Goal: Information Seeking & Learning: Learn about a topic

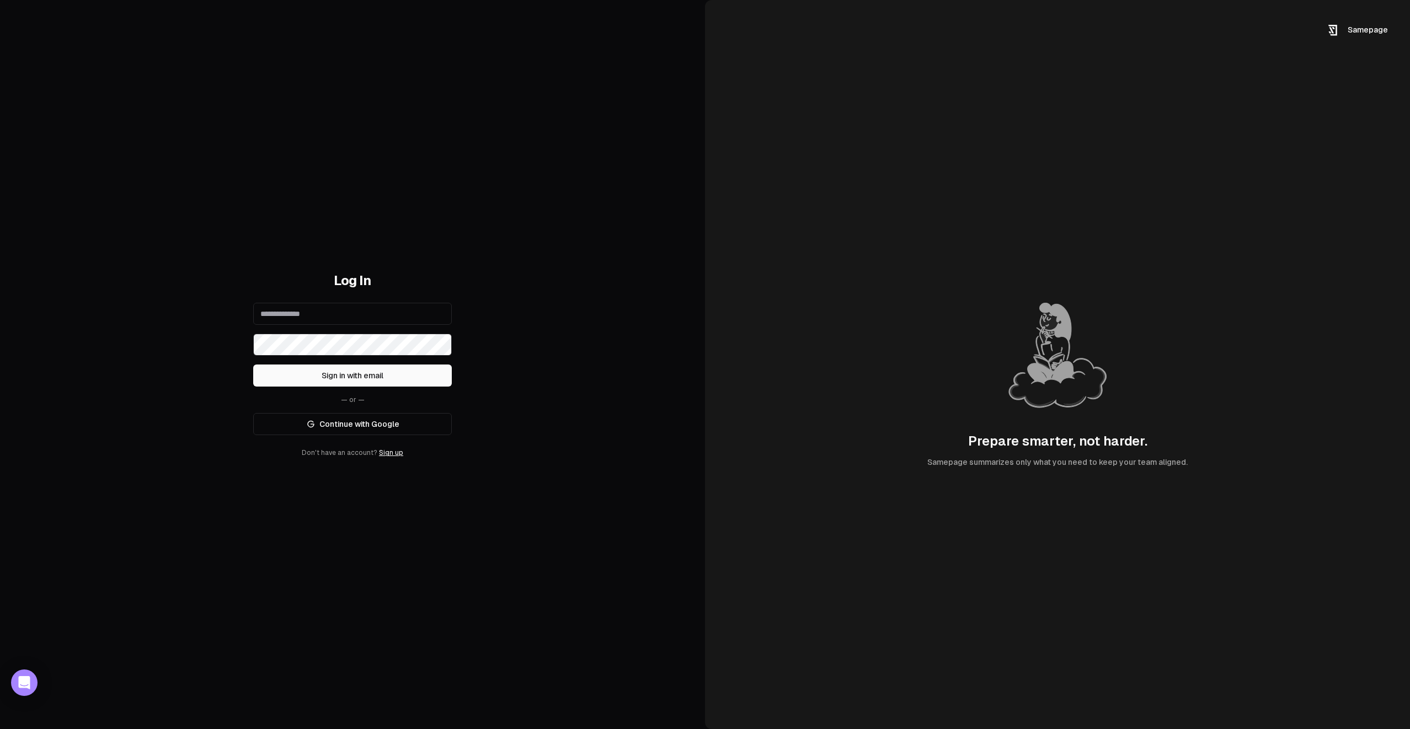
click at [335, 430] on link "Continue with Google" at bounding box center [352, 424] width 199 height 22
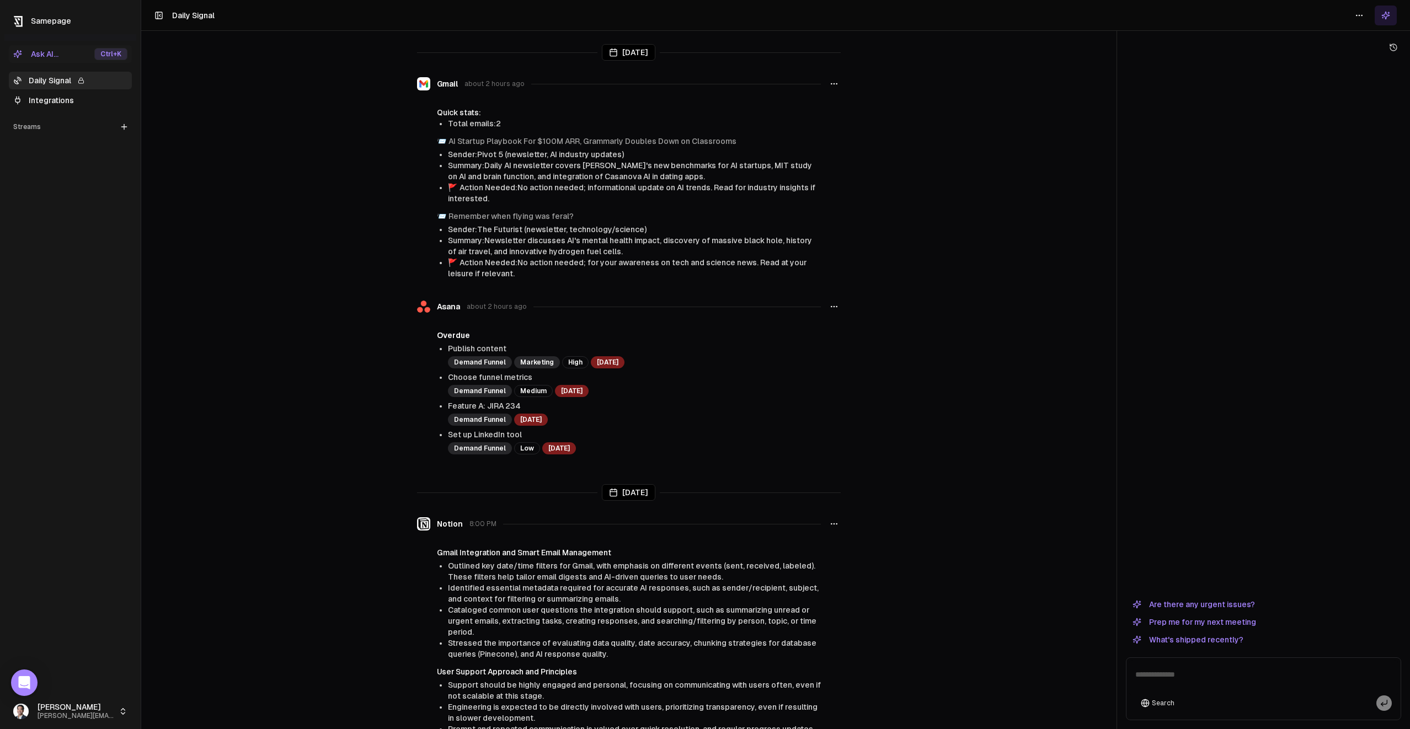
click at [836, 317] on button "button" at bounding box center [833, 307] width 13 height 20
click at [1000, 222] on main "Today Gmail about 2 hours ago Quick stats: Total emails: 2 📨 AI Startup Playboo…" at bounding box center [628, 364] width 975 height 729
click at [83, 711] on html "Samepage Ask AI... Ctrl +K Daily Signal Integrations Streams Create Stream [PER…" at bounding box center [705, 364] width 1410 height 729
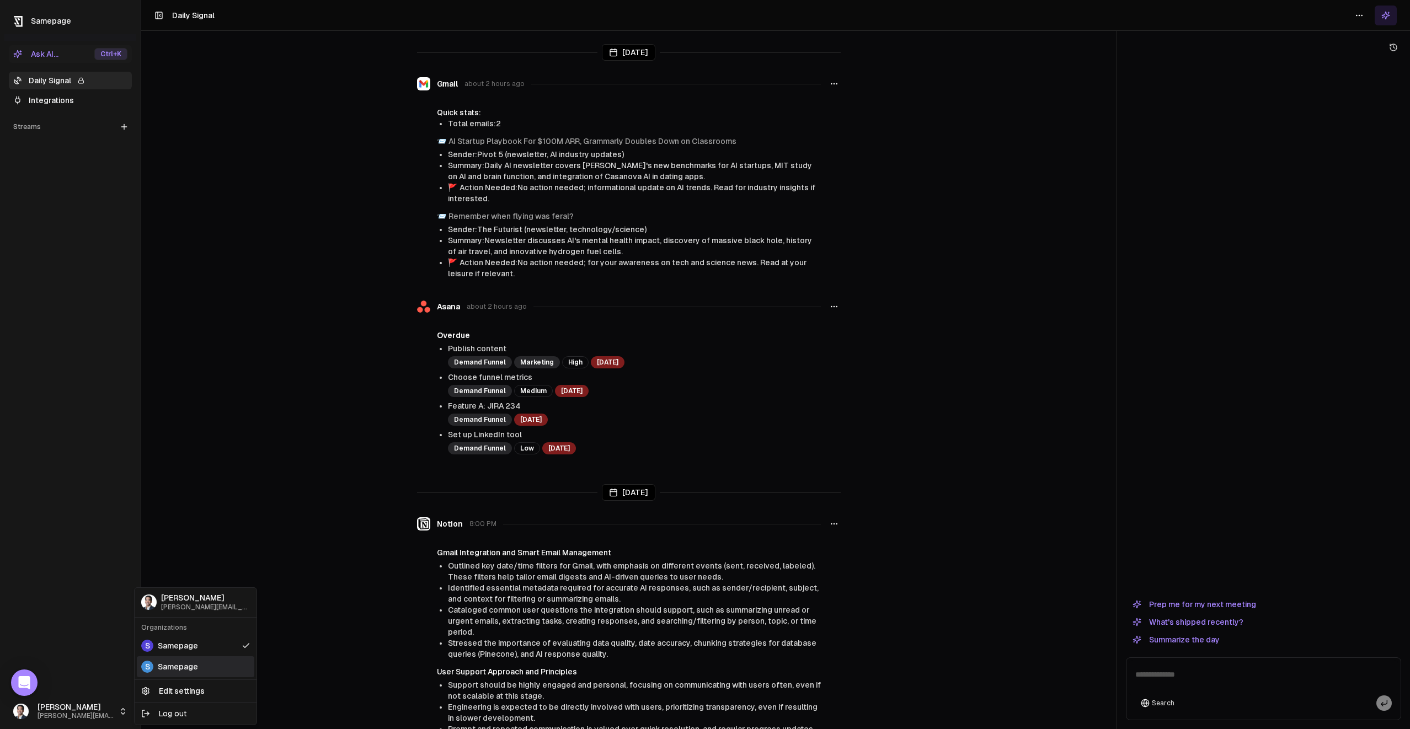
click at [180, 660] on div "S Samepage" at bounding box center [195, 666] width 117 height 21
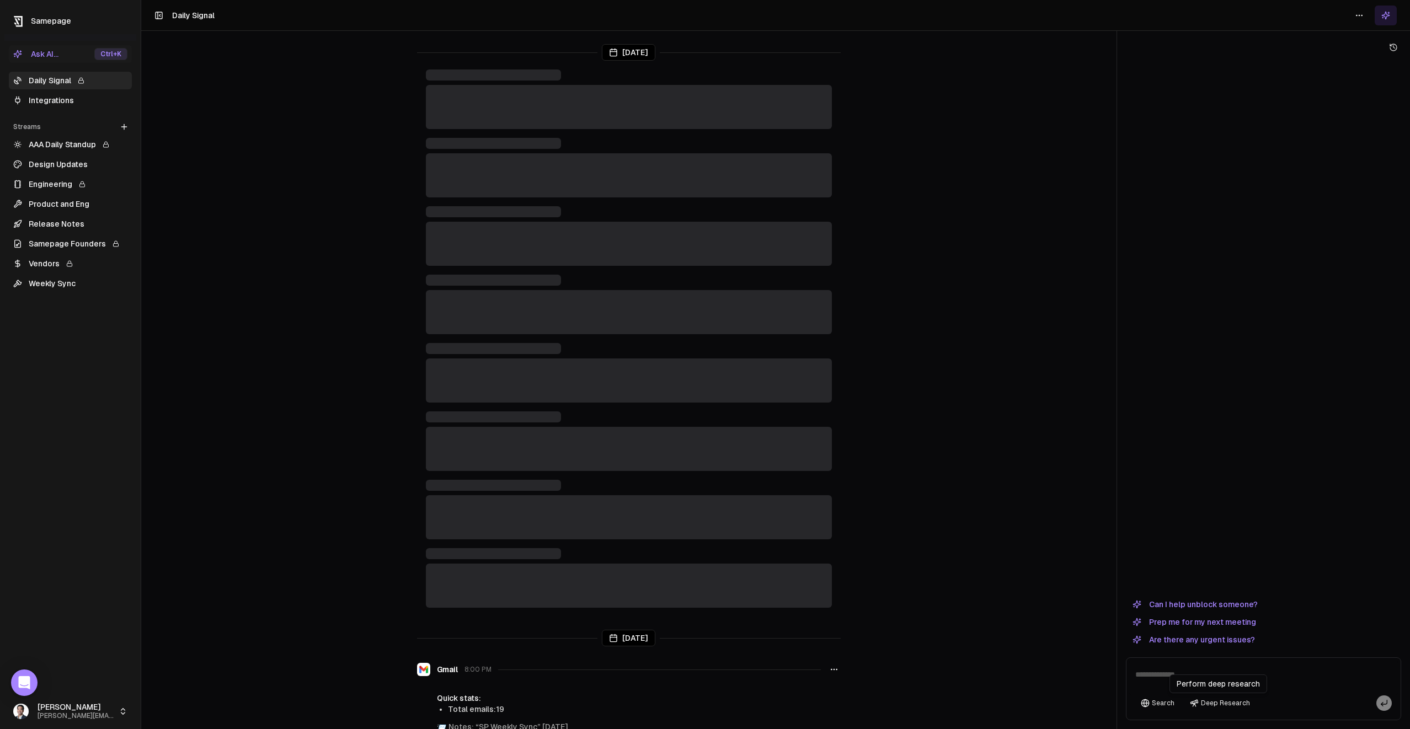
click at [1222, 704] on button "Deep Research" at bounding box center [1219, 702] width 71 height 15
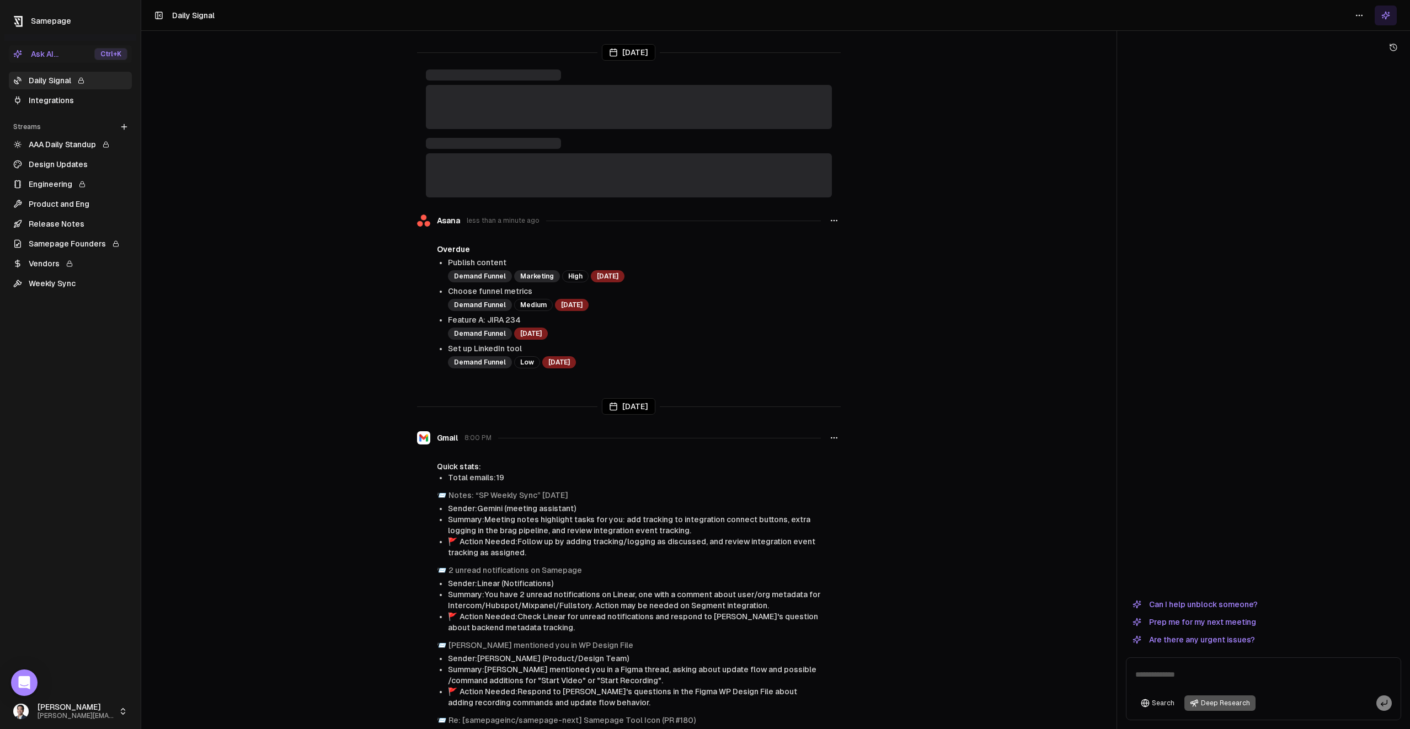
click at [1216, 667] on textarea at bounding box center [1263, 677] width 270 height 35
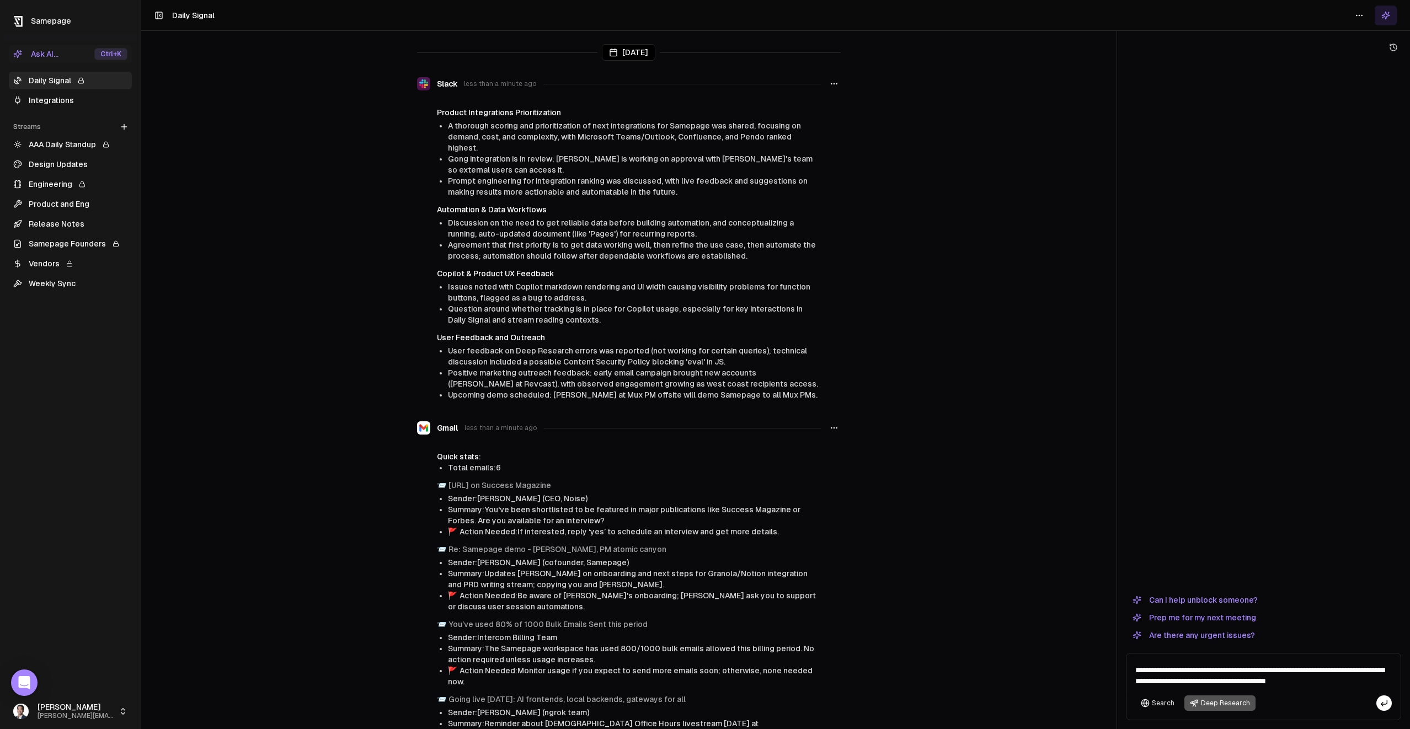
type textarea "**********"
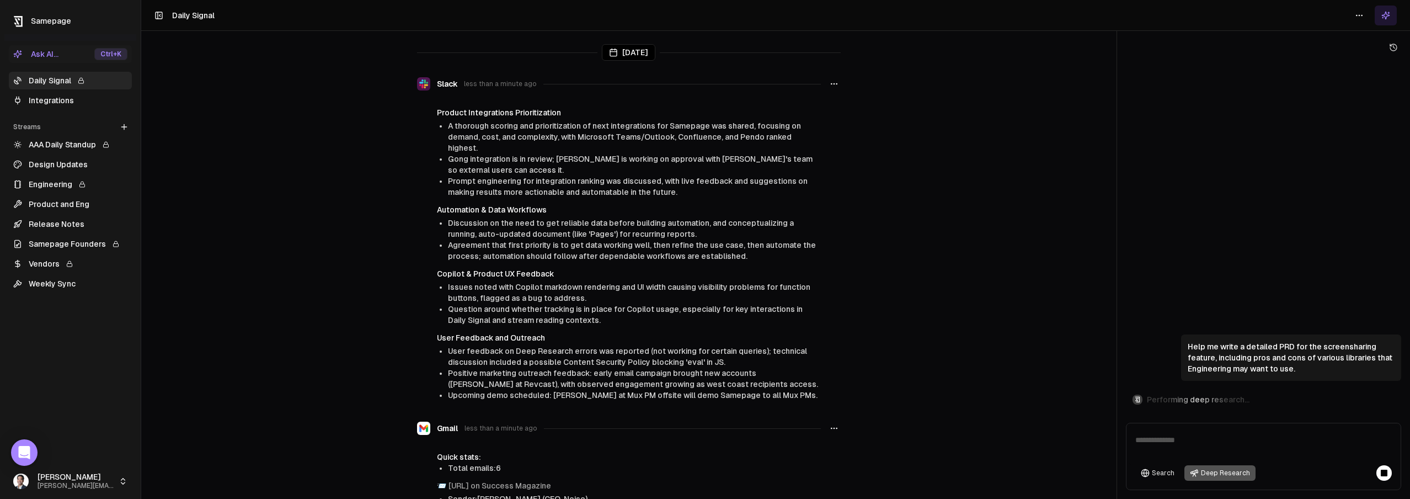
scroll to position [4579, 0]
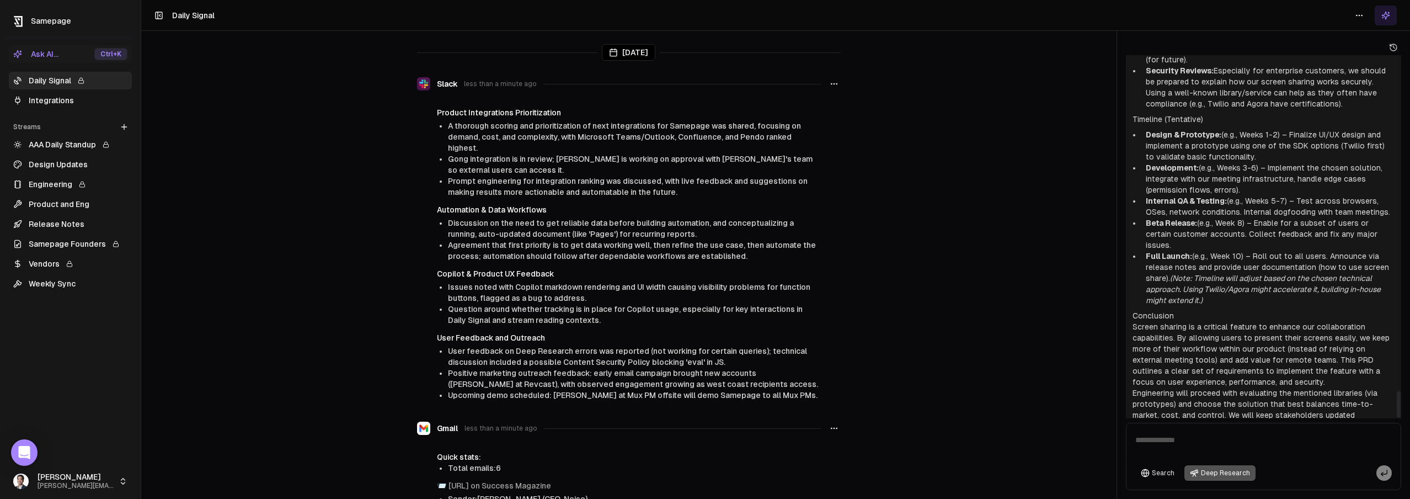
click at [1299, 250] on li "Full Launch: (e.g., Week 10) – Roll out to all users. Announce via release note…" at bounding box center [1267, 277] width 253 height 55
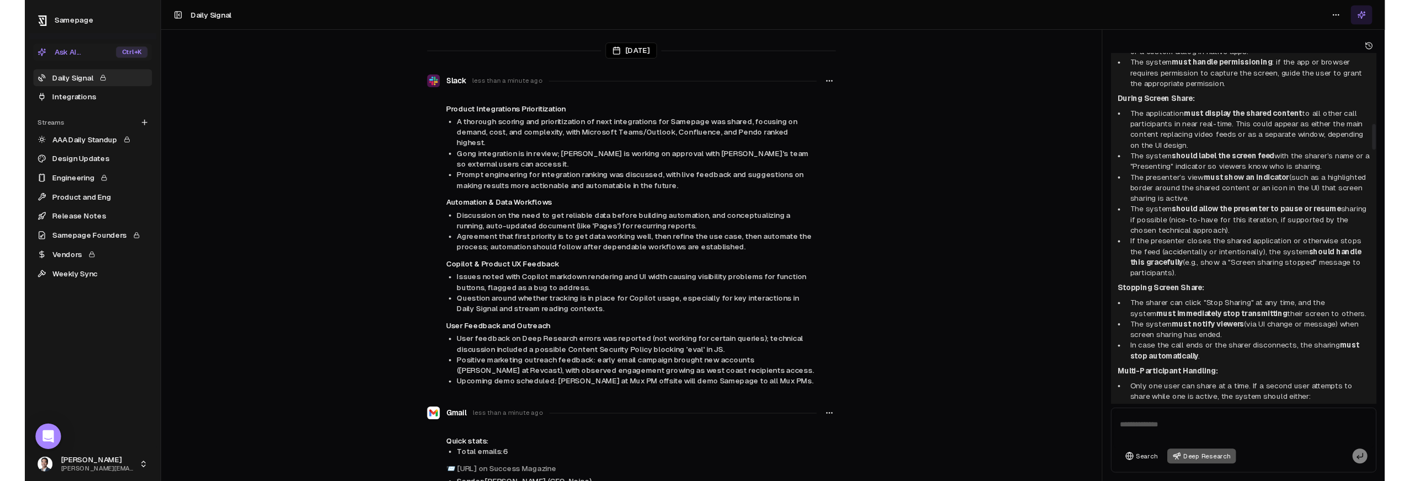
scroll to position [995, 0]
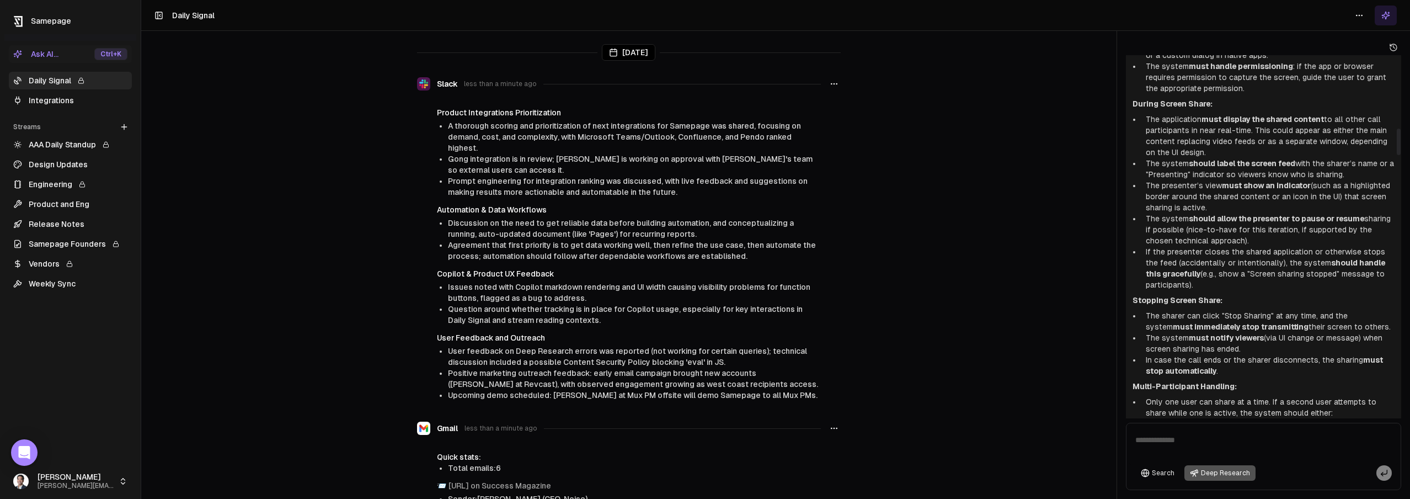
click at [1265, 326] on li "The sharer can click "Stop Sharing" at any time, and the system must immediatel…" at bounding box center [1267, 321] width 253 height 22
